Goal: Check status

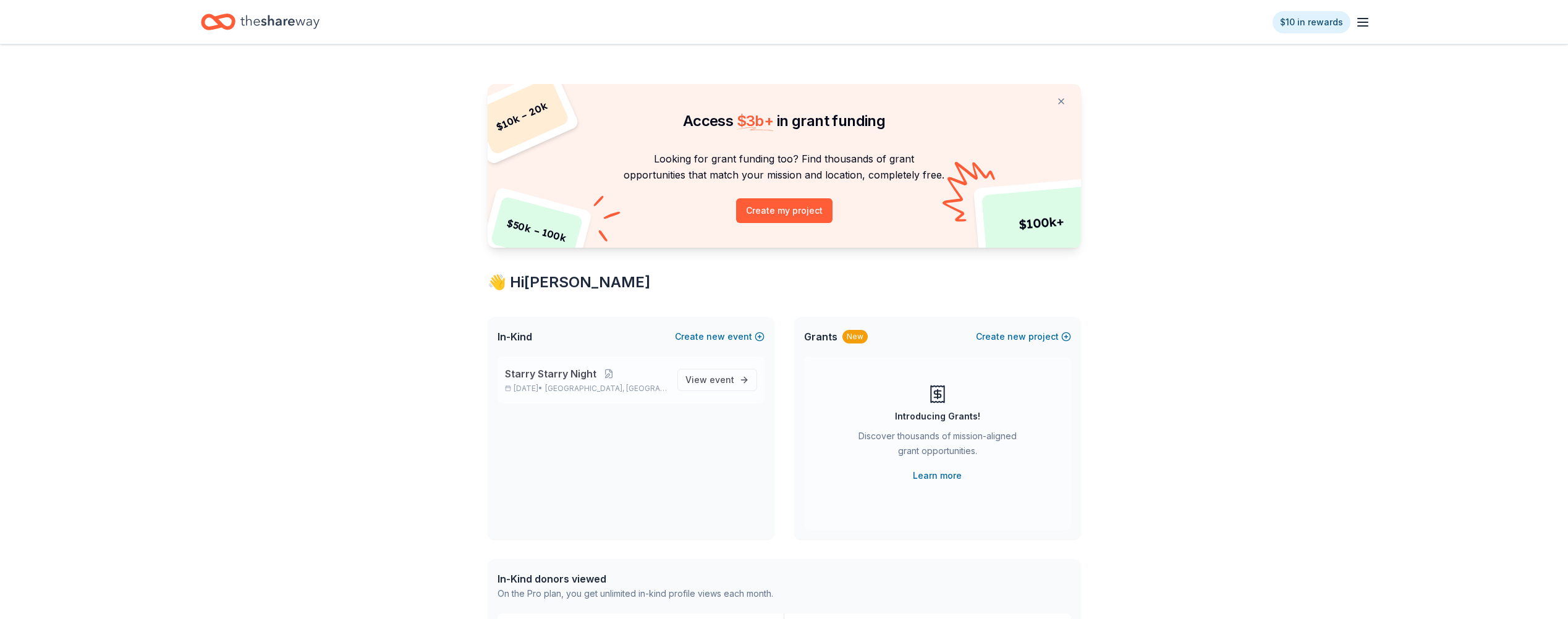
click at [565, 381] on div "Starry Starry Night [DATE] • [GEOGRAPHIC_DATA], [GEOGRAPHIC_DATA]" at bounding box center [586, 379] width 163 height 27
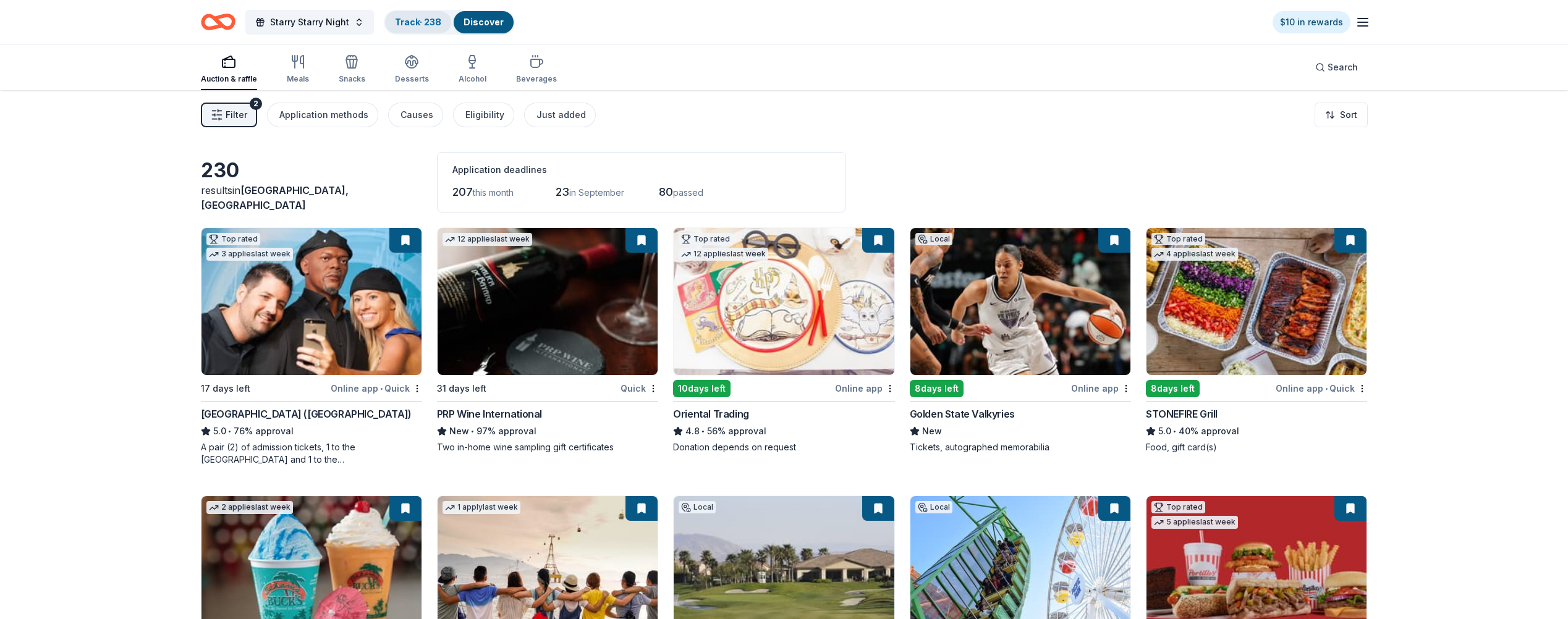
click at [414, 23] on link "Track · 238" at bounding box center [418, 22] width 47 height 10
click at [429, 20] on link "Track · 238" at bounding box center [418, 22] width 47 height 10
click at [486, 191] on span "this month" at bounding box center [493, 193] width 41 height 10
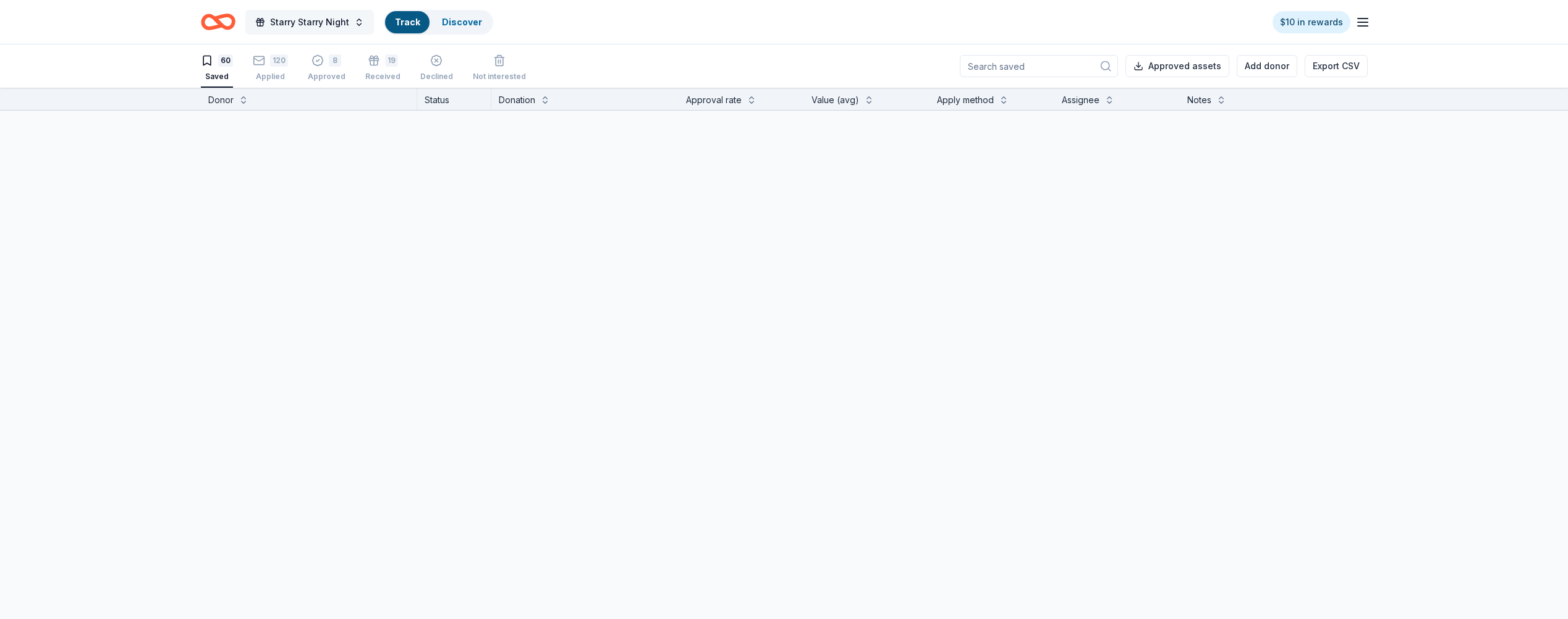
scroll to position [1, 0]
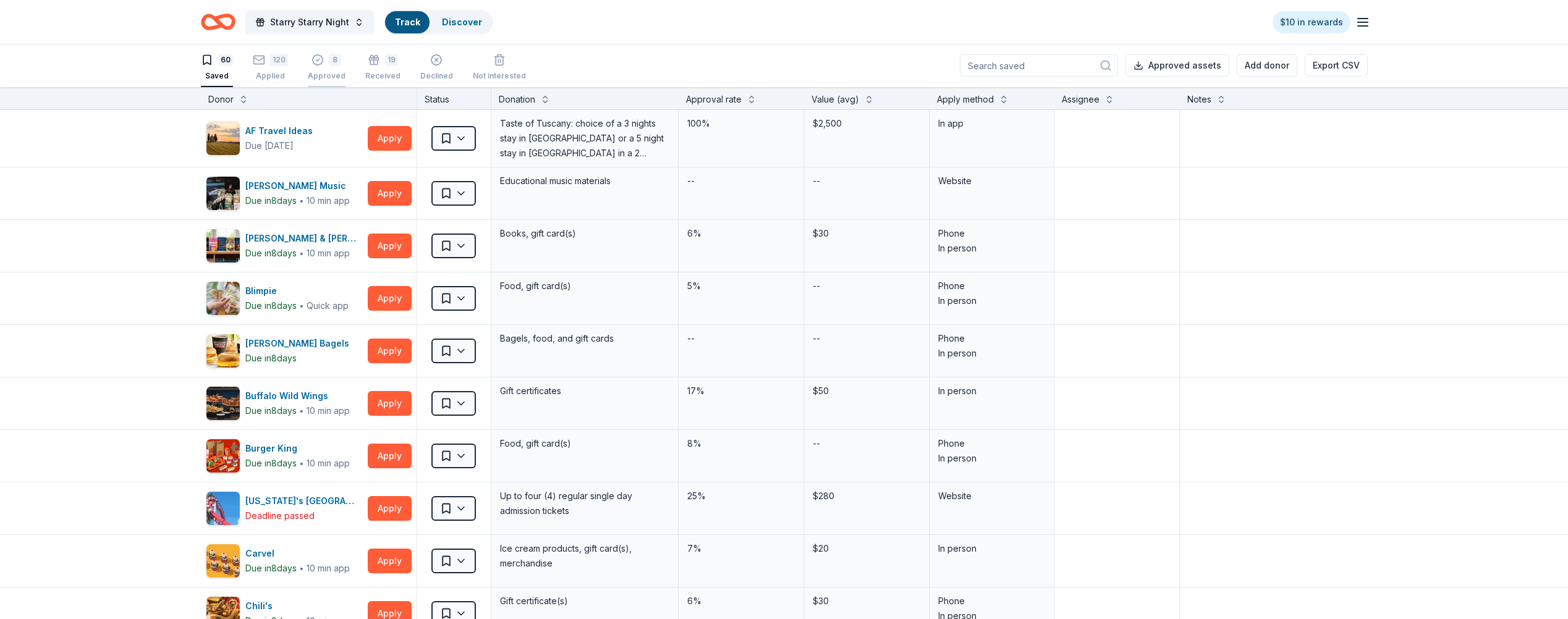
click at [326, 68] on div "8 Approved" at bounding box center [327, 67] width 38 height 27
